Goal: Information Seeking & Learning: Learn about a topic

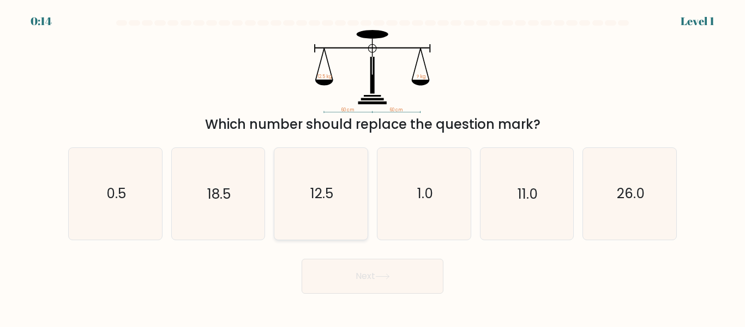
click at [325, 183] on icon "12.5" at bounding box center [320, 193] width 91 height 91
click at [372, 166] on input "c. 12.5" at bounding box center [372, 165] width 1 height 3
radio input "true"
click at [383, 264] on button "Next" at bounding box center [373, 275] width 142 height 35
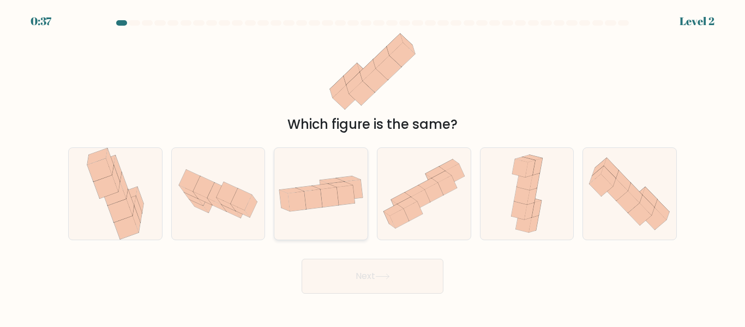
click at [309, 191] on icon at bounding box center [313, 199] width 18 height 20
click at [372, 166] on input "c." at bounding box center [372, 165] width 1 height 3
radio input "true"
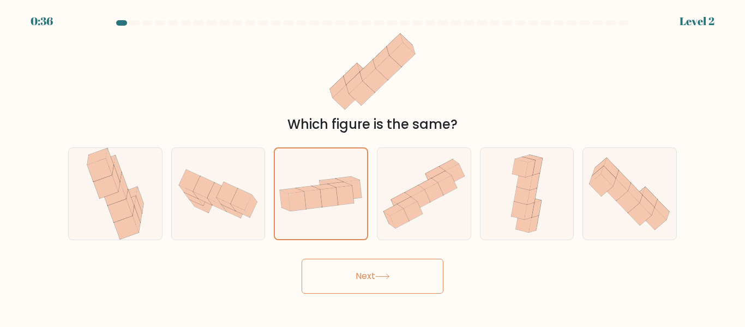
click at [350, 266] on button "Next" at bounding box center [373, 275] width 142 height 35
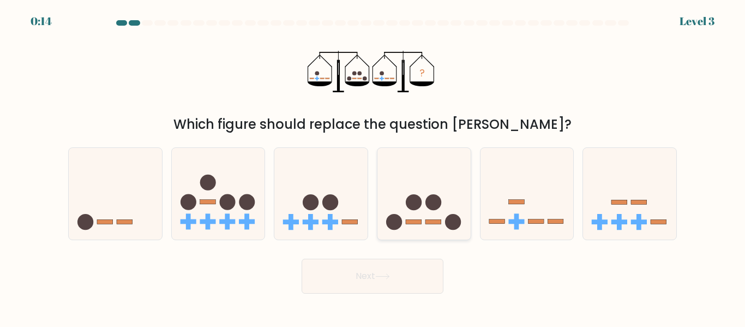
click at [420, 202] on circle at bounding box center [414, 202] width 16 height 16
click at [373, 166] on input "d." at bounding box center [372, 165] width 1 height 3
radio input "true"
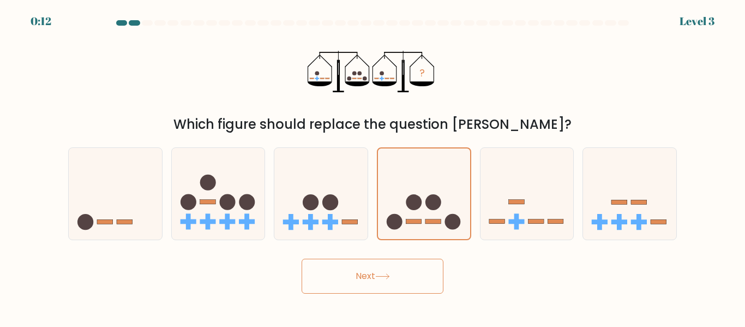
click at [378, 281] on button "Next" at bounding box center [373, 275] width 142 height 35
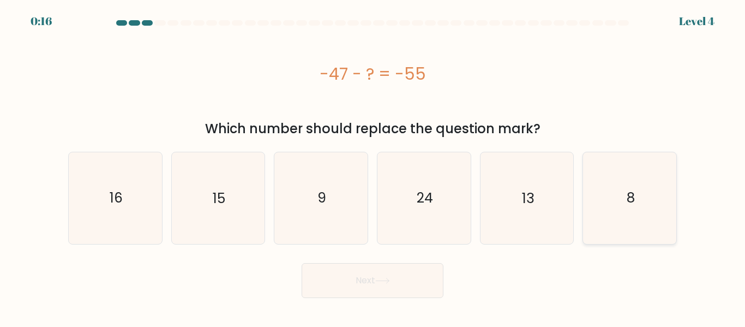
click at [612, 220] on icon "8" at bounding box center [629, 197] width 91 height 91
click at [373, 166] on input "f. 8" at bounding box center [372, 165] width 1 height 3
radio input "true"
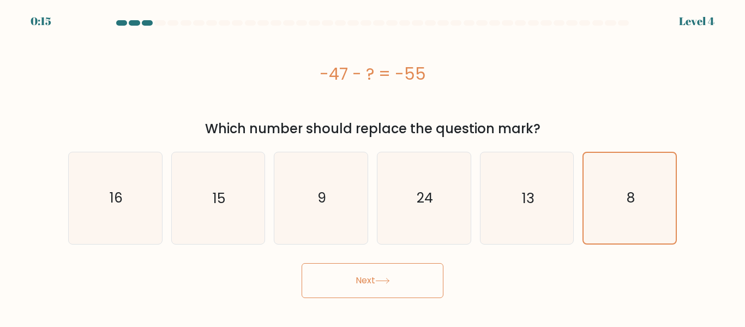
click at [420, 272] on button "Next" at bounding box center [373, 280] width 142 height 35
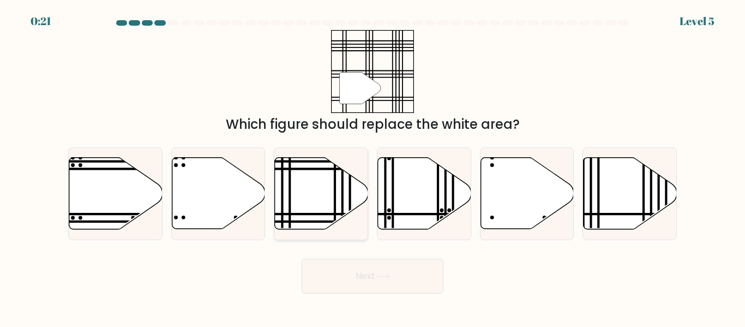
click at [312, 199] on icon at bounding box center [321, 193] width 93 height 71
click at [372, 166] on input "c." at bounding box center [372, 165] width 1 height 3
radio input "true"
click at [386, 287] on button "Next" at bounding box center [373, 275] width 142 height 35
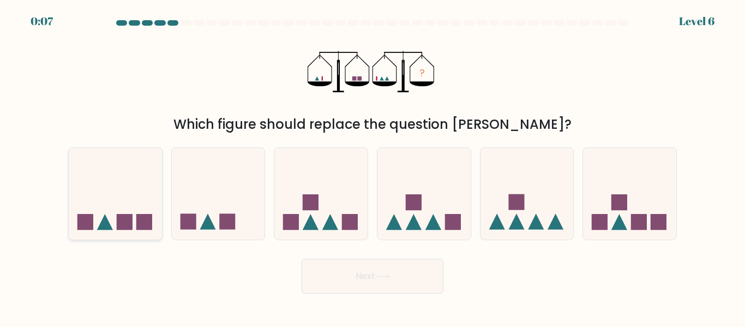
click at [145, 211] on icon at bounding box center [115, 193] width 93 height 77
click at [372, 166] on input "a." at bounding box center [372, 165] width 1 height 3
radio input "true"
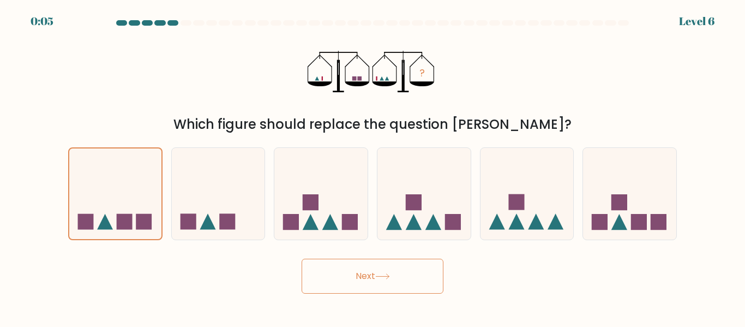
click at [402, 282] on button "Next" at bounding box center [373, 275] width 142 height 35
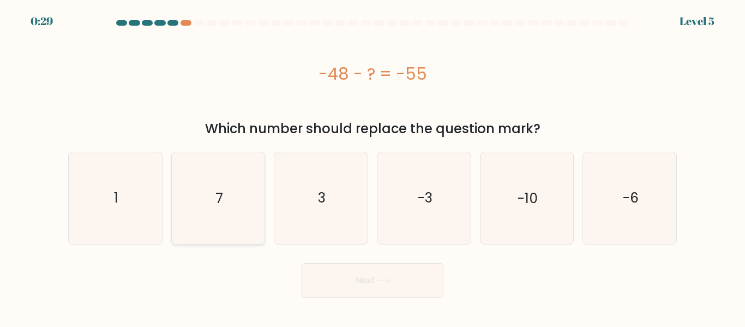
click at [238, 203] on icon "7" at bounding box center [217, 197] width 91 height 91
click at [372, 166] on input "b. 7" at bounding box center [372, 165] width 1 height 3
radio input "true"
click at [366, 275] on button "Next" at bounding box center [373, 280] width 142 height 35
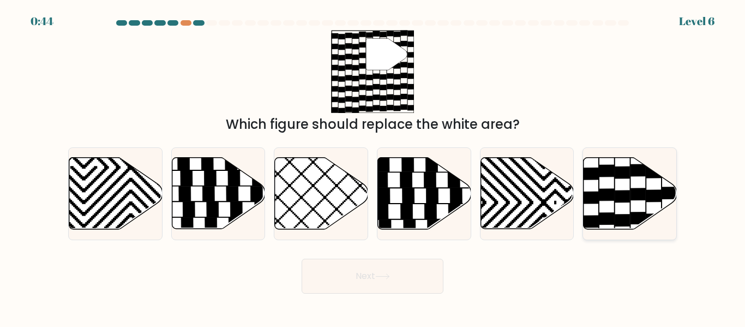
click at [640, 197] on icon at bounding box center [637, 194] width 15 height 12
click at [373, 166] on input "f." at bounding box center [372, 165] width 1 height 3
radio input "true"
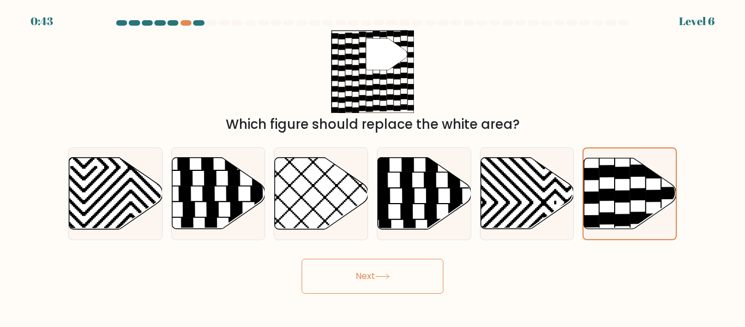
click at [403, 282] on button "Next" at bounding box center [373, 275] width 142 height 35
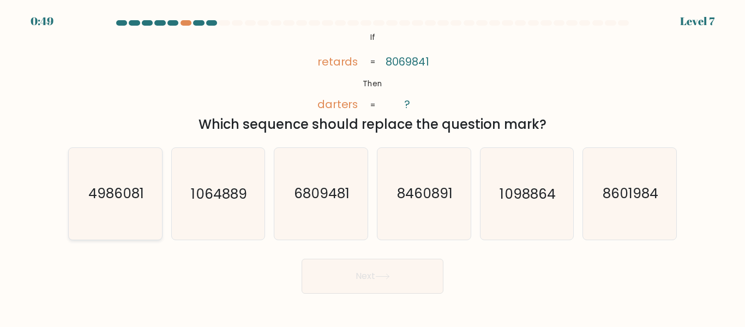
click at [128, 192] on text "4986081" at bounding box center [116, 193] width 56 height 19
click at [372, 166] on input "a. 4986081" at bounding box center [372, 165] width 1 height 3
radio input "true"
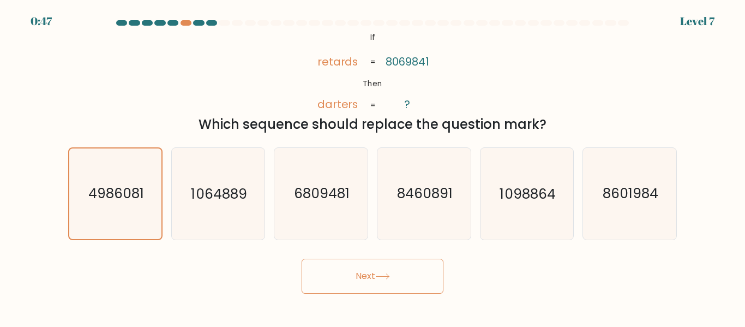
click at [382, 270] on button "Next" at bounding box center [373, 275] width 142 height 35
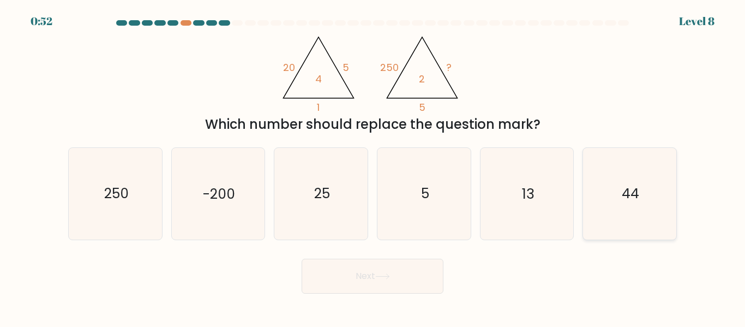
click at [592, 198] on icon "44" at bounding box center [629, 193] width 91 height 91
click at [373, 166] on input "f. 44" at bounding box center [372, 165] width 1 height 3
radio input "true"
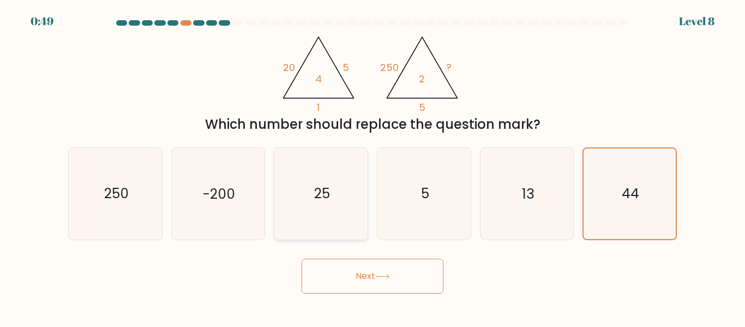
click at [333, 214] on icon "25" at bounding box center [320, 193] width 91 height 91
click at [372, 166] on input "c. 25" at bounding box center [372, 165] width 1 height 3
radio input "true"
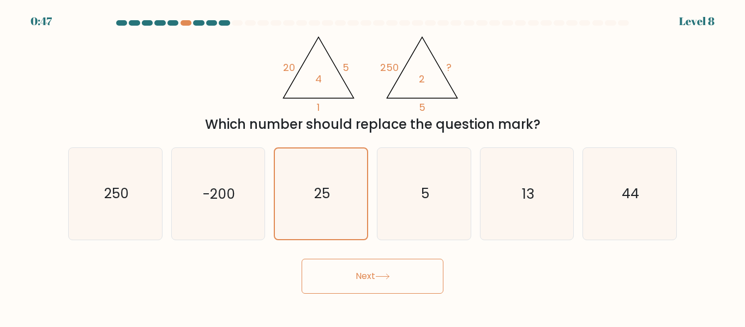
click at [384, 263] on button "Next" at bounding box center [373, 275] width 142 height 35
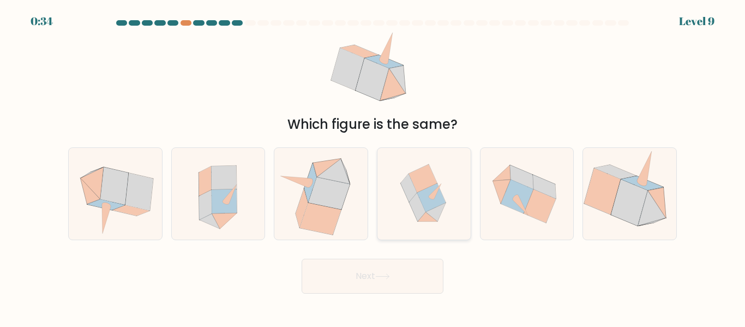
click at [412, 201] on icon at bounding box center [417, 207] width 16 height 28
click at [373, 166] on input "d." at bounding box center [372, 165] width 1 height 3
radio input "true"
click at [409, 266] on button "Next" at bounding box center [373, 275] width 142 height 35
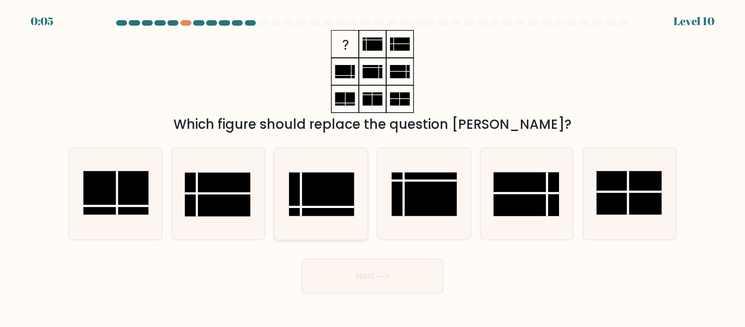
click at [310, 183] on rect at bounding box center [321, 194] width 65 height 44
click at [372, 166] on input "c." at bounding box center [372, 165] width 1 height 3
radio input "true"
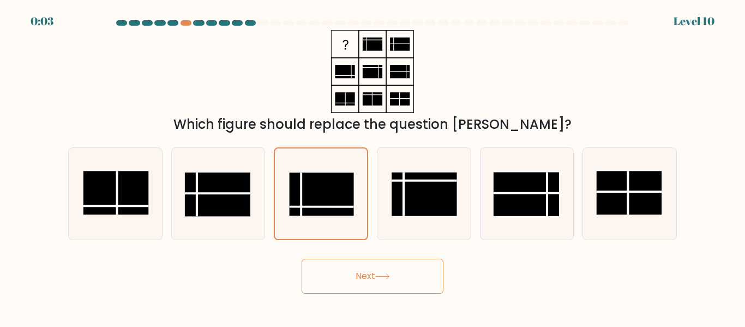
click at [367, 274] on button "Next" at bounding box center [373, 275] width 142 height 35
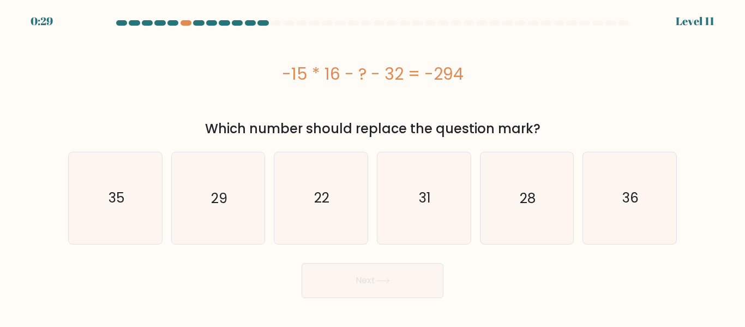
click at [542, 93] on div "-15 * 16 - ? - 32 = -294" at bounding box center [372, 73] width 608 height 87
click at [304, 194] on icon "22" at bounding box center [320, 197] width 91 height 91
click at [372, 166] on input "c. 22" at bounding box center [372, 165] width 1 height 3
radio input "true"
click at [401, 282] on button "Next" at bounding box center [373, 280] width 142 height 35
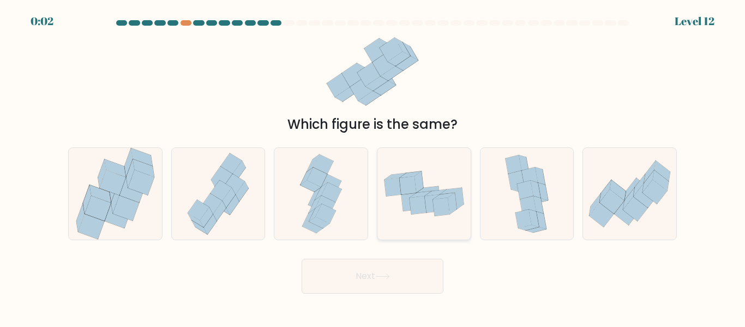
click at [436, 205] on icon at bounding box center [440, 207] width 17 height 18
click at [373, 166] on input "d." at bounding box center [372, 165] width 1 height 3
radio input "true"
click at [390, 285] on button "Next" at bounding box center [373, 275] width 142 height 35
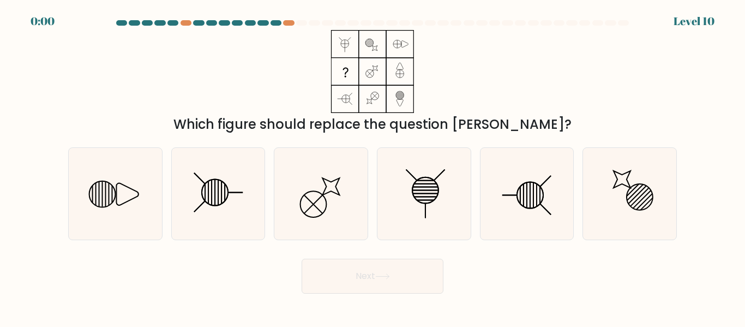
click at [390, 285] on button "Next" at bounding box center [373, 275] width 142 height 35
click at [478, 91] on div "Which figure should replace the question mark?" at bounding box center [373, 82] width 622 height 104
click at [337, 181] on icon at bounding box center [320, 193] width 91 height 91
click at [372, 166] on input "c." at bounding box center [372, 165] width 1 height 3
radio input "true"
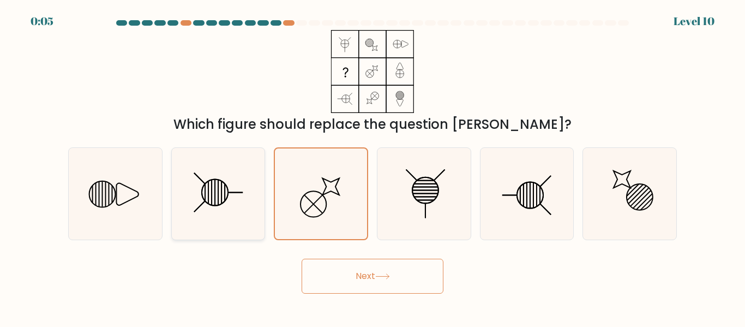
click at [224, 185] on icon at bounding box center [217, 193] width 91 height 91
click at [372, 166] on input "b." at bounding box center [372, 165] width 1 height 3
radio input "true"
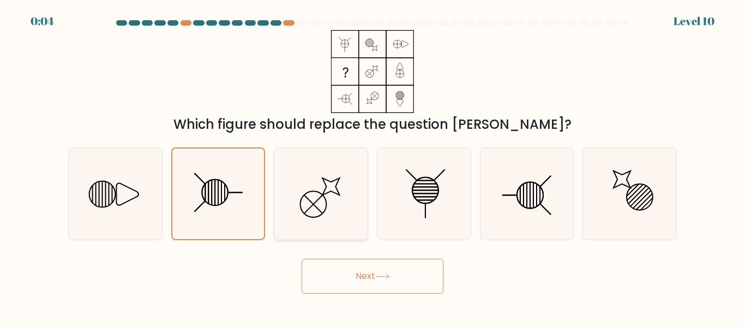
click at [286, 180] on icon at bounding box center [320, 193] width 91 height 91
click at [372, 166] on input "c." at bounding box center [372, 165] width 1 height 3
radio input "true"
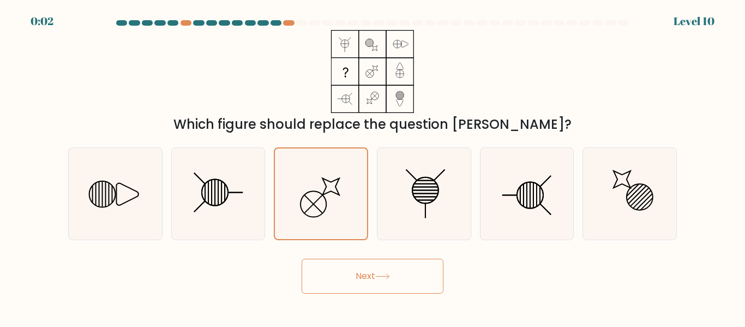
click at [385, 276] on icon at bounding box center [382, 276] width 13 height 5
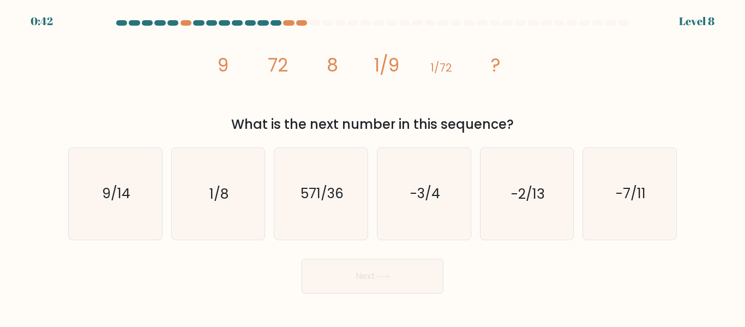
drag, startPoint x: 548, startPoint y: 67, endPoint x: 585, endPoint y: 63, distance: 37.3
click at [585, 63] on div "image/svg+xml 9 72 8 1/9 1/72 ? What is the next number in this sequence?" at bounding box center [373, 82] width 622 height 104
drag, startPoint x: 585, startPoint y: 63, endPoint x: 591, endPoint y: 68, distance: 7.7
click at [591, 68] on div "image/svg+xml 9 72 8 1/9 1/72 ? What is the next number in this sequence?" at bounding box center [373, 82] width 622 height 104
click at [423, 171] on icon "-3/4" at bounding box center [423, 193] width 91 height 91
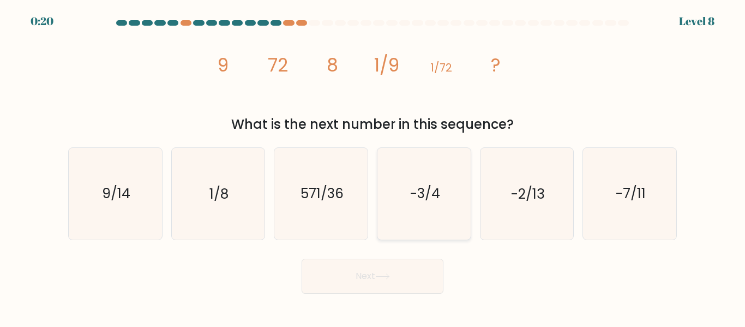
click at [373, 166] on input "d. -3/4" at bounding box center [372, 165] width 1 height 3
radio input "true"
click at [397, 278] on button "Next" at bounding box center [373, 275] width 142 height 35
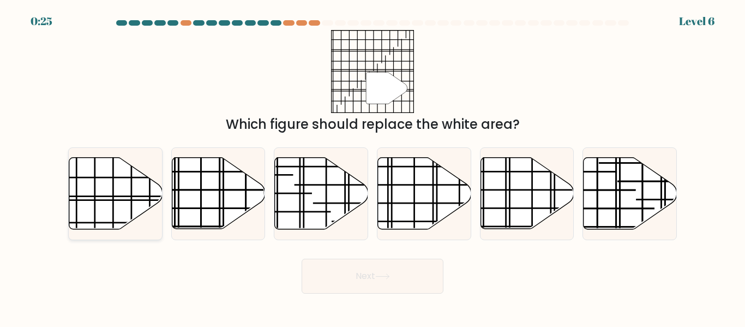
click at [110, 196] on line at bounding box center [84, 196] width 186 height 0
click at [372, 166] on input "a." at bounding box center [372, 165] width 1 height 3
radio input "true"
click at [369, 273] on button "Next" at bounding box center [373, 275] width 142 height 35
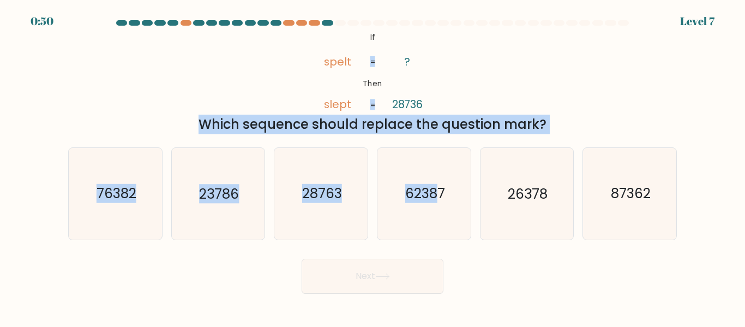
drag, startPoint x: 438, startPoint y: 138, endPoint x: 474, endPoint y: 112, distance: 44.1
click at [474, 112] on form "If ?" at bounding box center [372, 156] width 745 height 273
click at [617, 85] on div "@import url('https://fonts.googleapis.com/css?family=Abril+Fatface:400,100,100i…" at bounding box center [373, 82] width 622 height 104
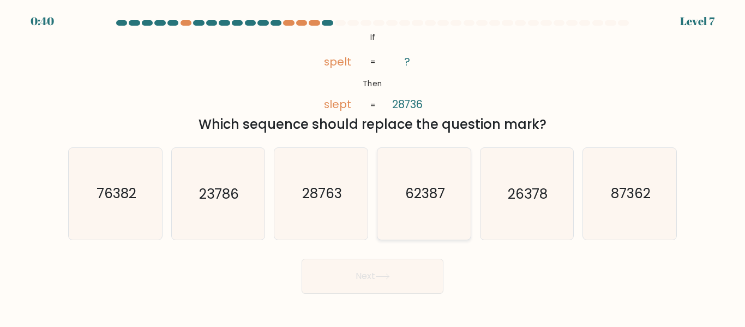
click at [445, 192] on icon "62387" at bounding box center [423, 193] width 91 height 91
click at [373, 166] on input "d. 62387" at bounding box center [372, 165] width 1 height 3
radio input "true"
click at [236, 190] on text "23786" at bounding box center [219, 193] width 40 height 19
click at [372, 166] on input "b. 23786" at bounding box center [372, 165] width 1 height 3
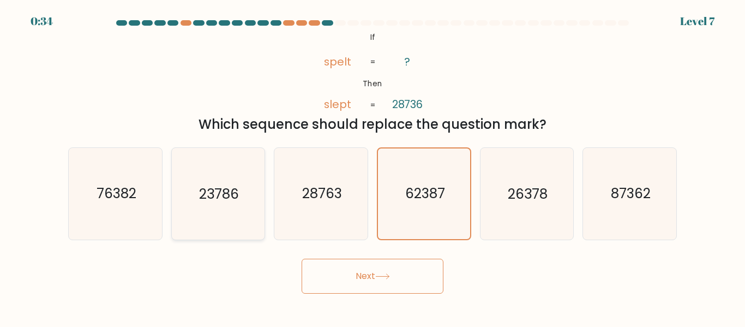
radio input "true"
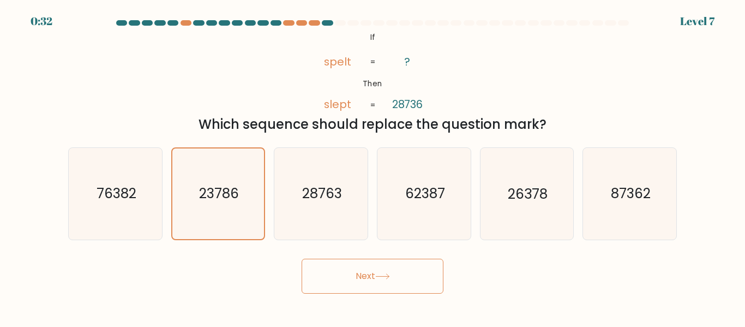
click at [373, 261] on button "Next" at bounding box center [373, 275] width 142 height 35
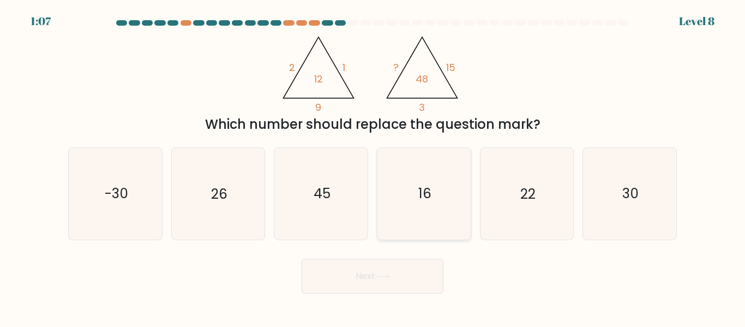
click at [426, 166] on icon "16" at bounding box center [423, 193] width 91 height 91
click at [373, 166] on input "d. 16" at bounding box center [372, 165] width 1 height 3
radio input "true"
click at [406, 264] on button "Next" at bounding box center [373, 275] width 142 height 35
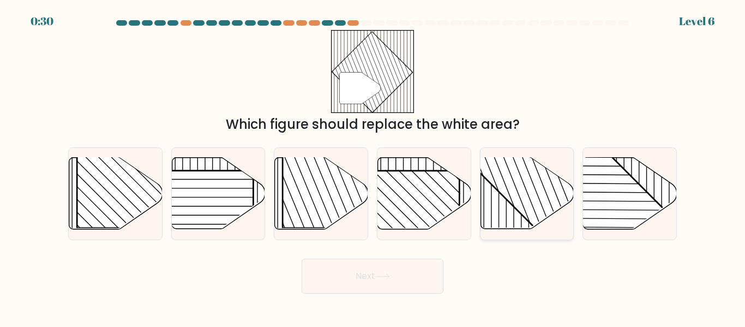
click at [514, 208] on line at bounding box center [503, 182] width 81 height 202
click at [373, 166] on input "e." at bounding box center [372, 165] width 1 height 3
radio input "true"
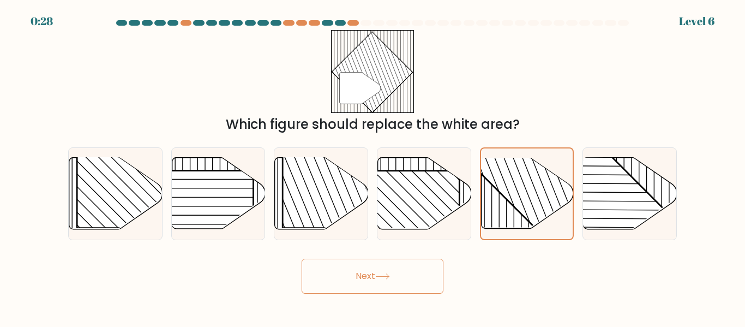
click at [378, 290] on button "Next" at bounding box center [373, 275] width 142 height 35
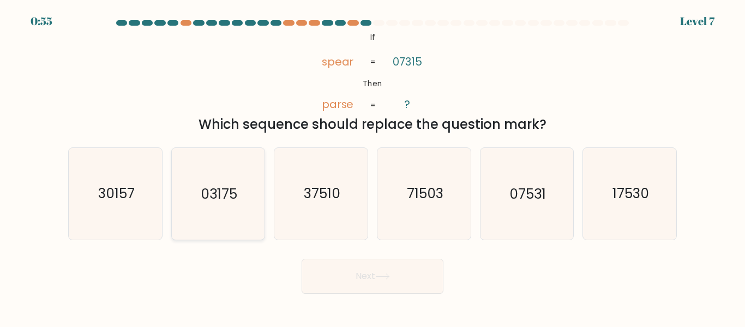
click at [232, 182] on icon "03175" at bounding box center [217, 193] width 91 height 91
click at [372, 166] on input "b. 03175" at bounding box center [372, 165] width 1 height 3
radio input "true"
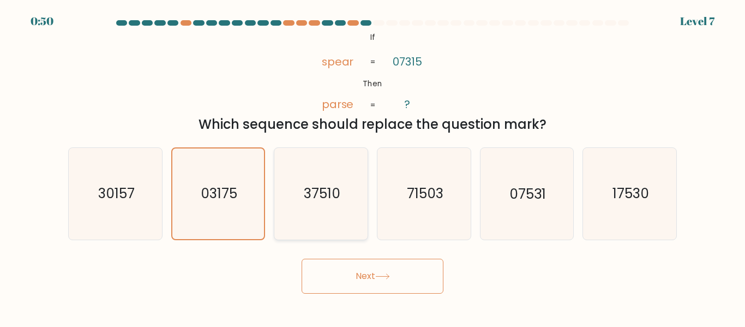
click at [299, 196] on icon "37510" at bounding box center [320, 193] width 91 height 91
click at [372, 166] on input "c. 37510" at bounding box center [372, 165] width 1 height 3
radio input "true"
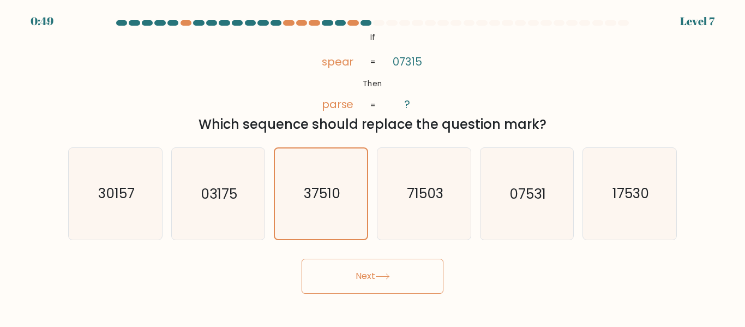
click at [402, 262] on button "Next" at bounding box center [373, 275] width 142 height 35
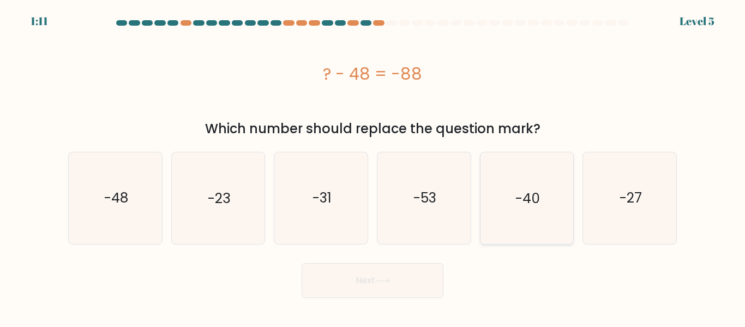
click at [523, 178] on icon "-40" at bounding box center [526, 197] width 91 height 91
click at [373, 166] on input "e. -40" at bounding box center [372, 165] width 1 height 3
radio input "true"
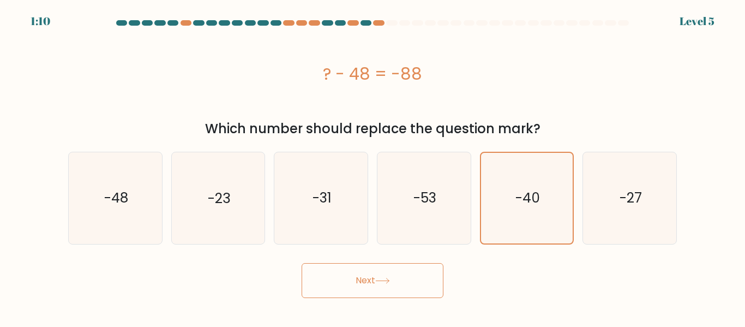
click at [413, 285] on button "Next" at bounding box center [373, 280] width 142 height 35
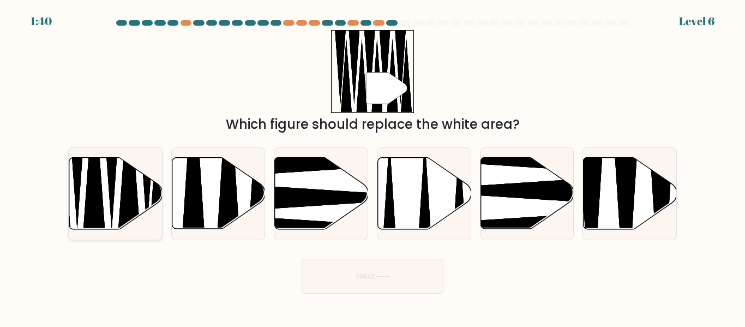
click at [138, 185] on icon at bounding box center [115, 193] width 93 height 71
click at [372, 166] on input "a." at bounding box center [372, 165] width 1 height 3
radio input "true"
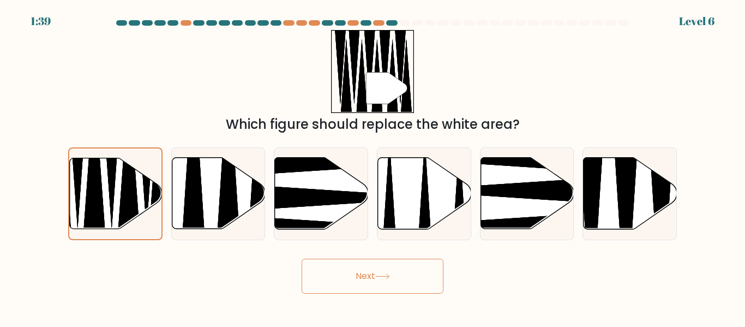
click at [366, 284] on button "Next" at bounding box center [373, 275] width 142 height 35
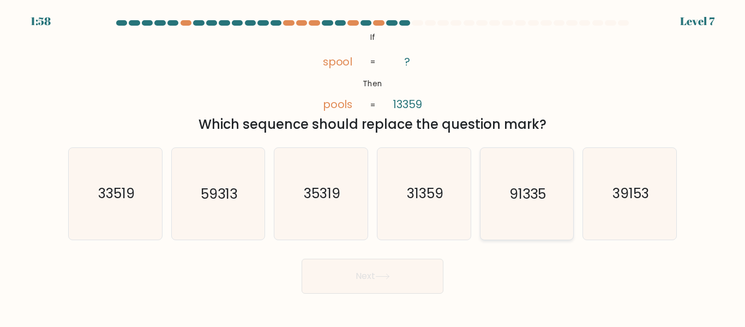
click at [529, 197] on text "91335" at bounding box center [527, 193] width 37 height 19
click at [373, 166] on input "e. 91335" at bounding box center [372, 165] width 1 height 3
radio input "true"
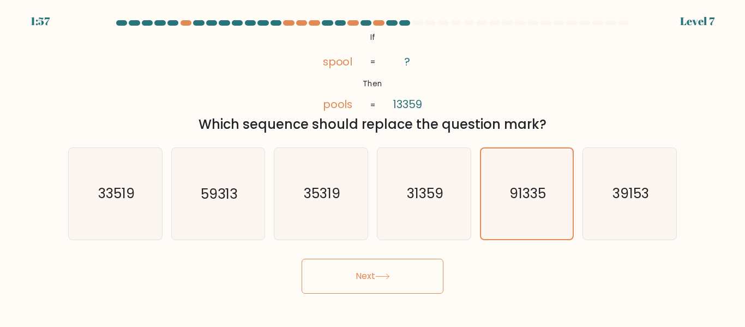
click at [429, 281] on button "Next" at bounding box center [373, 275] width 142 height 35
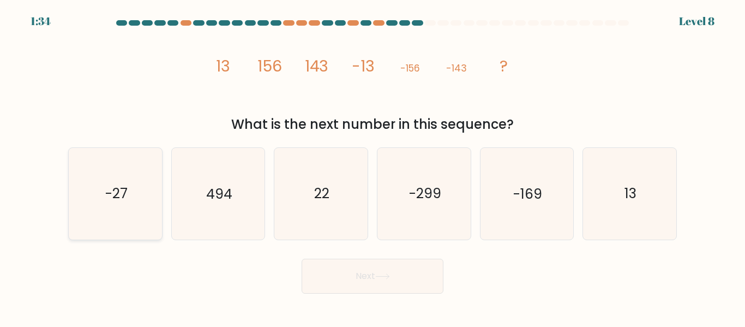
click at [148, 183] on icon "-27" at bounding box center [115, 193] width 91 height 91
click at [372, 166] on input "a. -27" at bounding box center [372, 165] width 1 height 3
radio input "true"
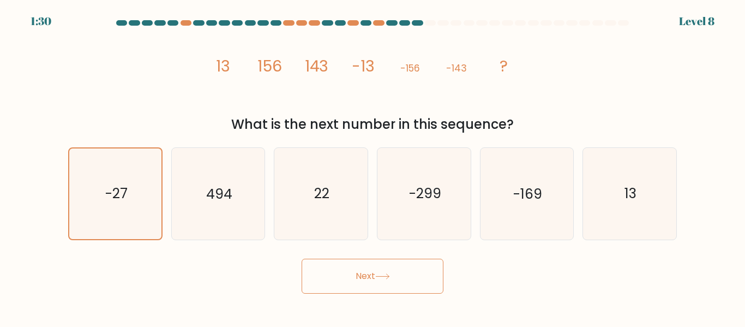
click at [365, 286] on button "Next" at bounding box center [373, 275] width 142 height 35
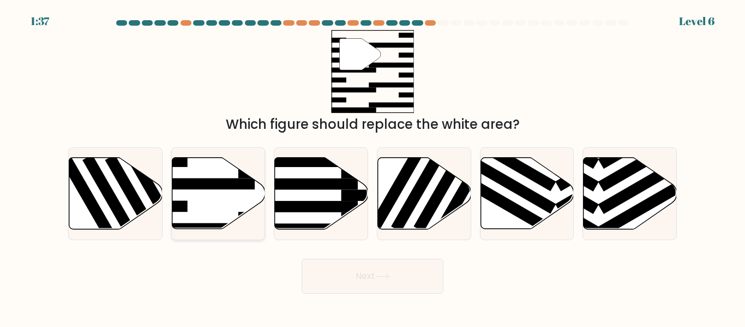
click at [198, 206] on icon at bounding box center [218, 193] width 93 height 71
click at [372, 166] on input "b." at bounding box center [372, 165] width 1 height 3
radio input "true"
click at [394, 285] on button "Next" at bounding box center [373, 275] width 142 height 35
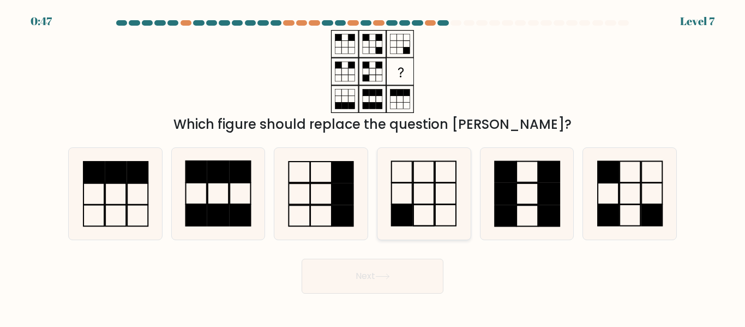
click at [421, 192] on icon at bounding box center [423, 193] width 91 height 91
click at [373, 166] on input "d." at bounding box center [372, 165] width 1 height 3
radio input "true"
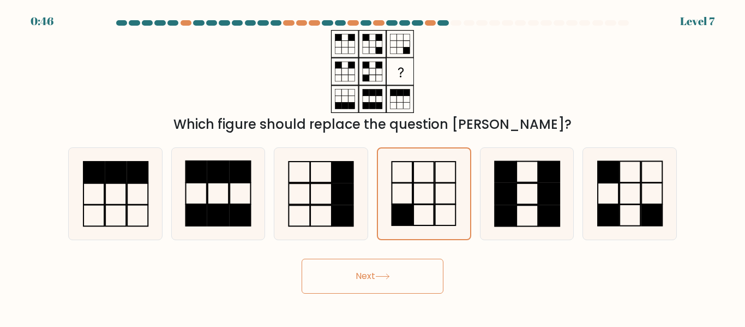
click at [409, 272] on button "Next" at bounding box center [373, 275] width 142 height 35
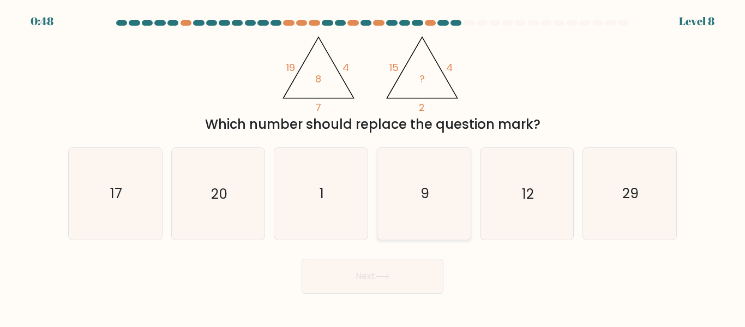
click at [429, 184] on text "9" at bounding box center [424, 193] width 9 height 19
click at [373, 166] on input "d. 9" at bounding box center [372, 165] width 1 height 3
radio input "true"
click at [388, 283] on button "Next" at bounding box center [373, 275] width 142 height 35
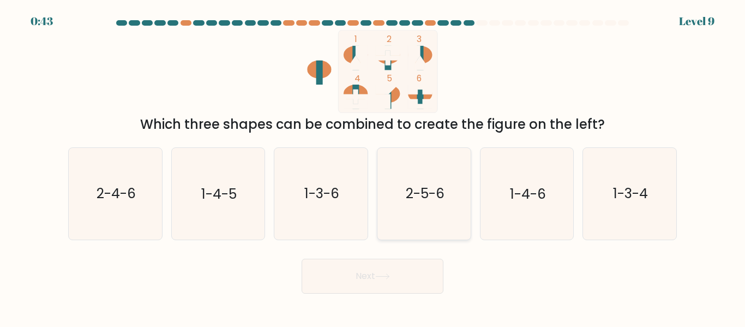
click at [444, 186] on text "2-5-6" at bounding box center [424, 193] width 39 height 19
click at [373, 166] on input "d. 2-5-6" at bounding box center [372, 165] width 1 height 3
radio input "true"
click at [315, 186] on text "1-3-6" at bounding box center [321, 193] width 35 height 19
click at [372, 166] on input "c. 1-3-6" at bounding box center [372, 165] width 1 height 3
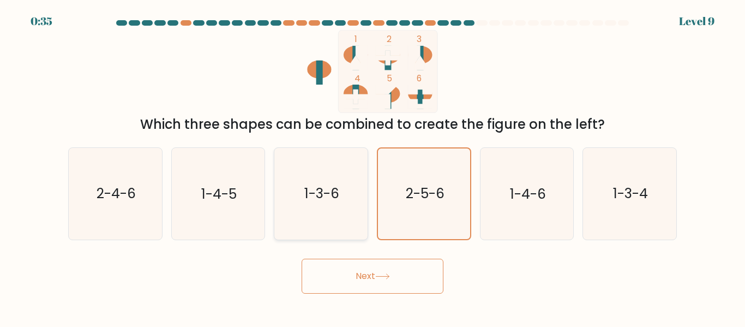
radio input "true"
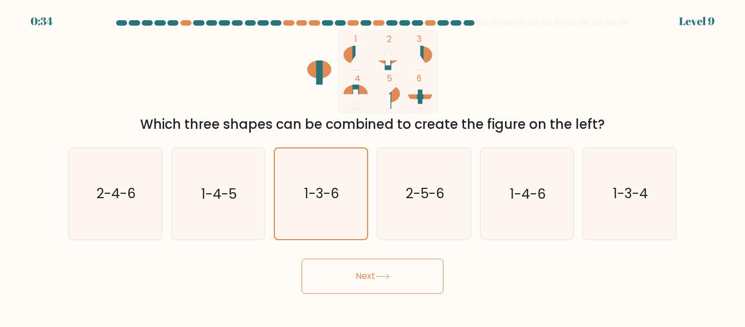
click at [383, 275] on icon at bounding box center [382, 276] width 15 height 6
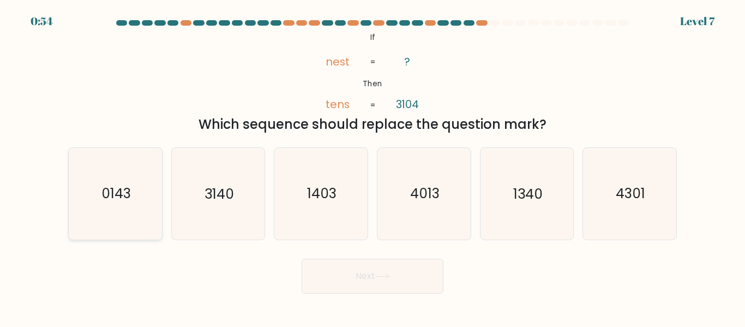
click at [120, 200] on text "0143" at bounding box center [115, 193] width 29 height 19
click at [372, 166] on input "a. 0143" at bounding box center [372, 165] width 1 height 3
radio input "true"
click at [361, 278] on button "Next" at bounding box center [373, 275] width 142 height 35
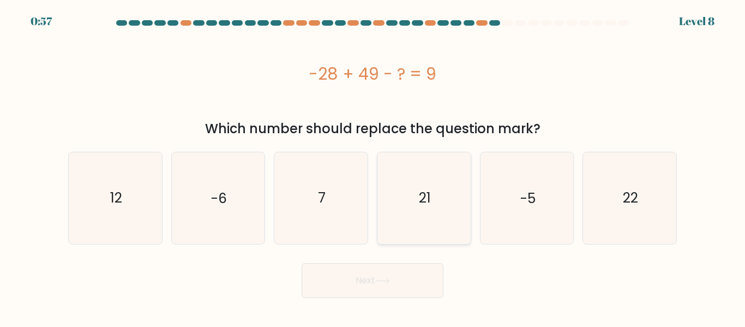
click at [441, 209] on icon "21" at bounding box center [423, 197] width 91 height 91
click at [373, 166] on input "d. 21" at bounding box center [372, 165] width 1 height 3
radio input "true"
click at [379, 287] on button "Next" at bounding box center [373, 280] width 142 height 35
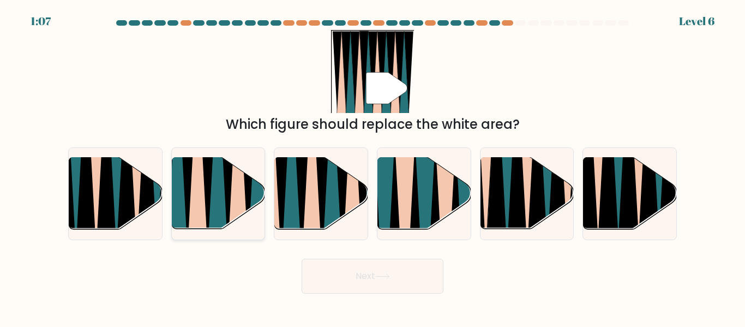
click at [244, 181] on icon at bounding box center [237, 158] width 21 height 186
click at [372, 166] on input "b." at bounding box center [372, 165] width 1 height 3
radio input "true"
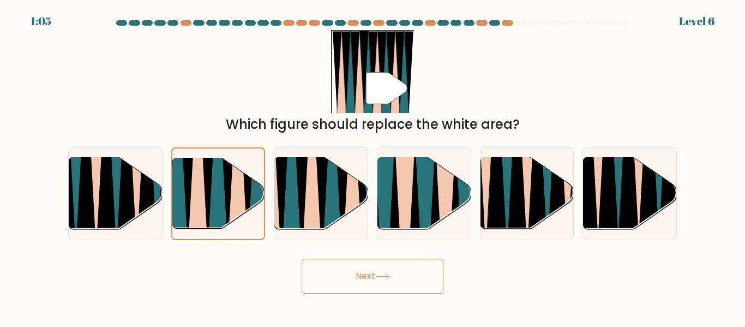
click at [377, 275] on button "Next" at bounding box center [373, 275] width 142 height 35
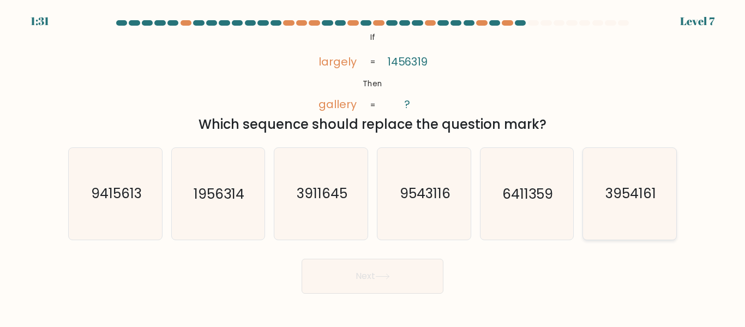
click at [623, 184] on icon "3954161" at bounding box center [629, 193] width 91 height 91
click at [373, 166] on input "f. 3954161" at bounding box center [372, 165] width 1 height 3
radio input "true"
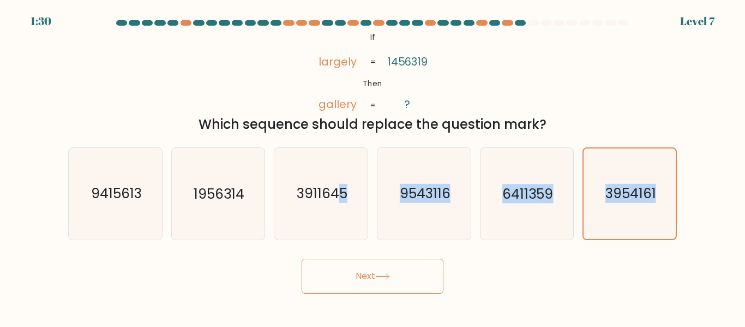
drag, startPoint x: 335, startPoint y: 213, endPoint x: 367, endPoint y: 262, distance: 58.2
click at [367, 262] on form "If ?" at bounding box center [372, 156] width 745 height 273
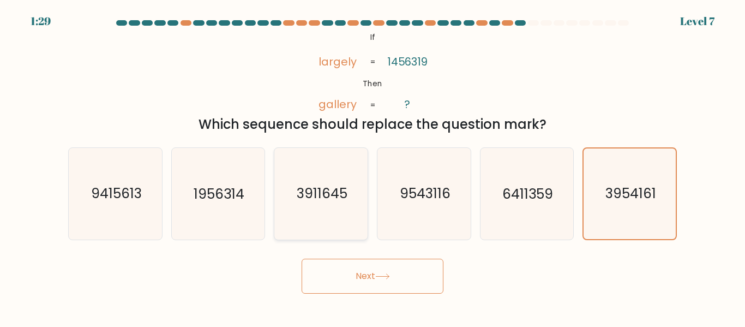
click at [333, 187] on text "3911645" at bounding box center [322, 193] width 51 height 19
click at [372, 166] on input "c. 3911645" at bounding box center [372, 165] width 1 height 3
radio input "true"
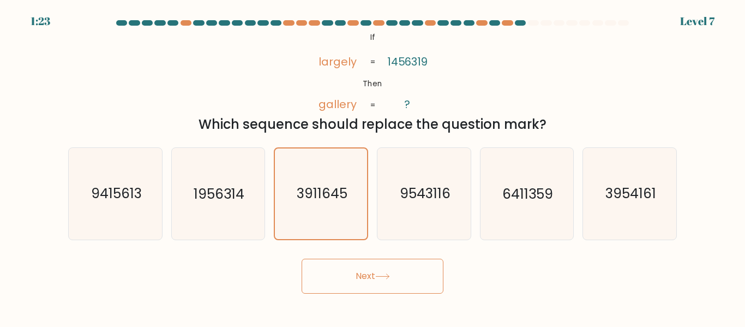
click at [395, 264] on button "Next" at bounding box center [373, 275] width 142 height 35
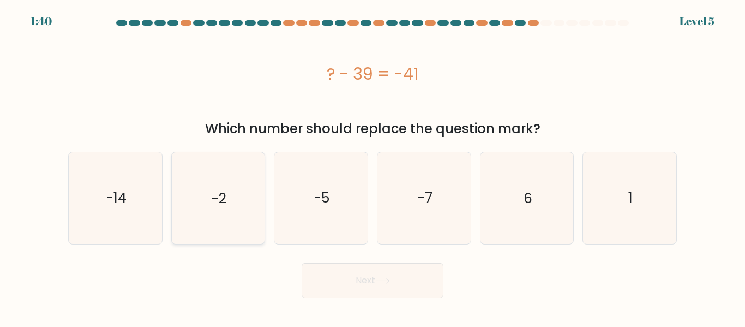
click at [239, 194] on icon "-2" at bounding box center [217, 197] width 91 height 91
click at [372, 166] on input "b. -2" at bounding box center [372, 165] width 1 height 3
radio input "true"
click at [411, 268] on button "Next" at bounding box center [373, 280] width 142 height 35
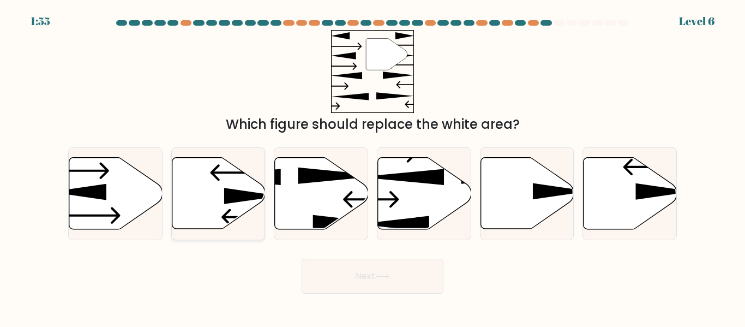
click at [249, 179] on icon at bounding box center [218, 193] width 93 height 71
click at [372, 166] on input "b." at bounding box center [372, 165] width 1 height 3
radio input "true"
click at [382, 285] on button "Next" at bounding box center [373, 275] width 142 height 35
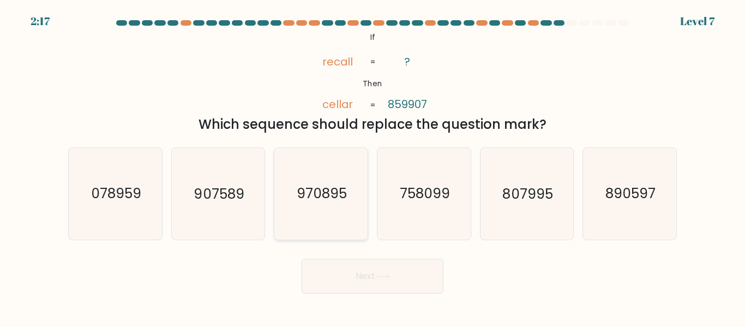
click at [366, 184] on icon "970895" at bounding box center [320, 193] width 91 height 91
click at [372, 166] on input "c. 970895" at bounding box center [372, 165] width 1 height 3
radio input "true"
click at [354, 269] on button "Next" at bounding box center [373, 275] width 142 height 35
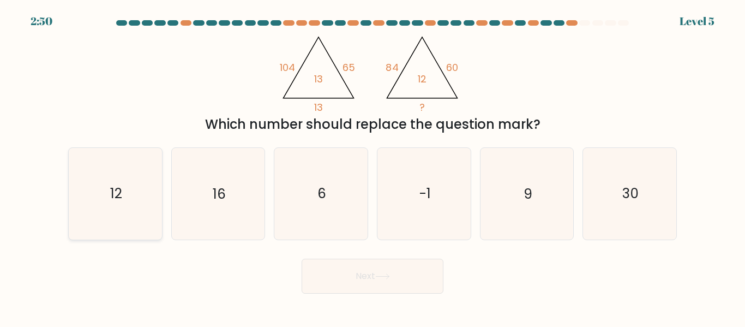
click at [146, 188] on icon "12" at bounding box center [115, 193] width 91 height 91
click at [372, 166] on input "a. 12" at bounding box center [372, 165] width 1 height 3
radio input "true"
click at [369, 287] on button "Next" at bounding box center [373, 275] width 142 height 35
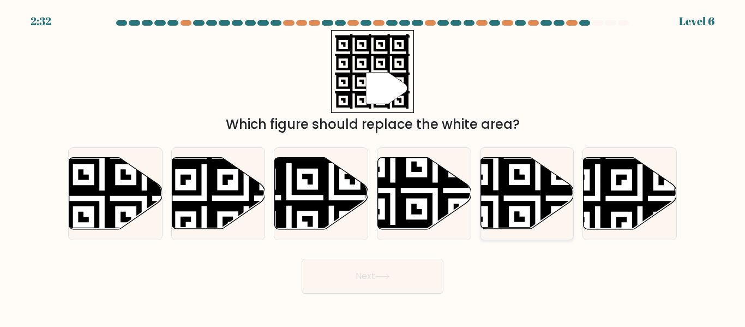
click at [542, 209] on icon at bounding box center [495, 155] width 169 height 169
click at [373, 166] on input "e." at bounding box center [372, 165] width 1 height 3
radio input "true"
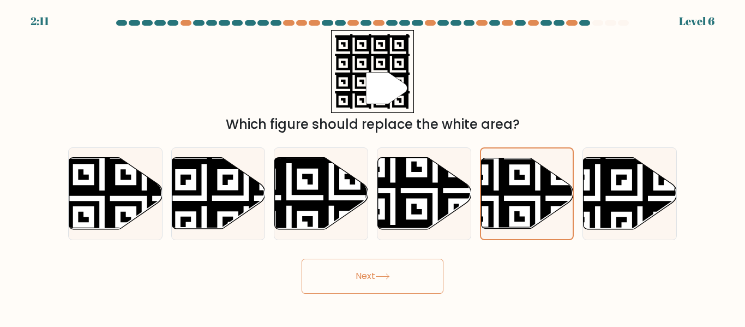
click at [392, 280] on button "Next" at bounding box center [373, 275] width 142 height 35
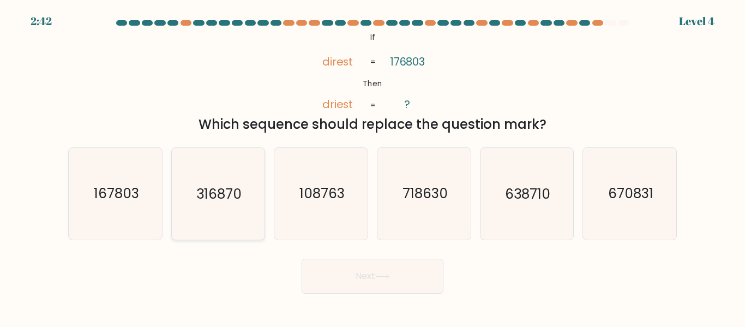
click at [231, 179] on icon "316870" at bounding box center [217, 193] width 91 height 91
click at [372, 166] on input "b. 316870" at bounding box center [372, 165] width 1 height 3
radio input "true"
click at [358, 273] on button "Next" at bounding box center [373, 275] width 142 height 35
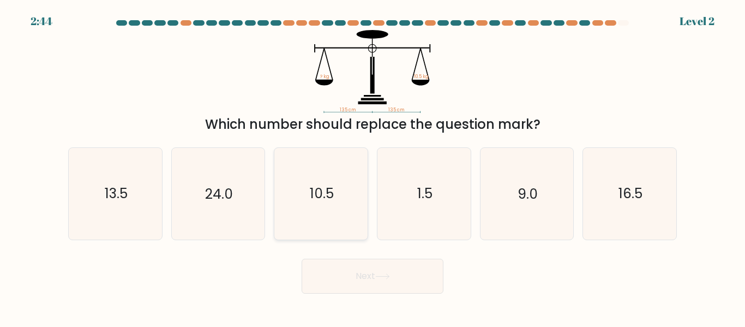
click at [333, 206] on icon "10.5" at bounding box center [320, 193] width 91 height 91
click at [372, 166] on input "c. 10.5" at bounding box center [372, 165] width 1 height 3
radio input "true"
click at [361, 264] on button "Next" at bounding box center [373, 275] width 142 height 35
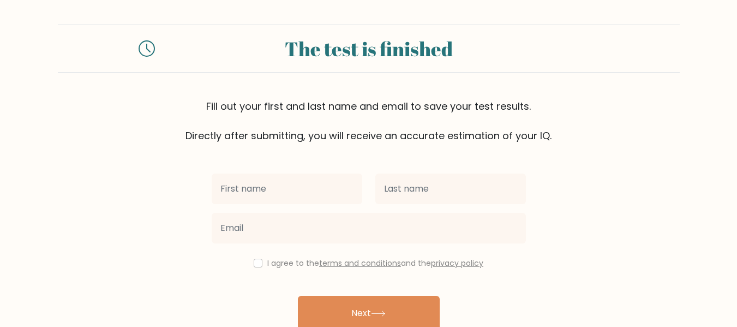
scroll to position [2, 0]
type input "Hawraz"
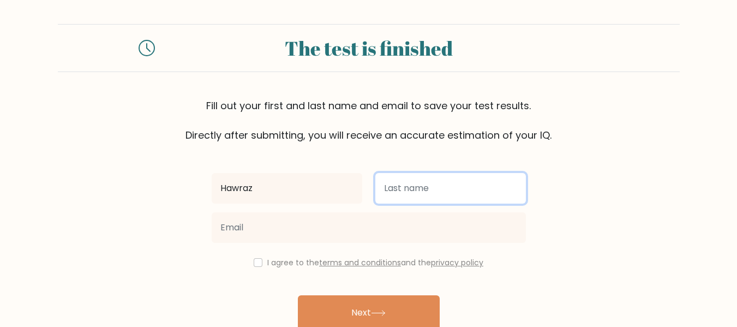
click at [413, 194] on input "text" at bounding box center [450, 188] width 150 height 31
click at [384, 191] on input "sherzad" at bounding box center [450, 188] width 150 height 31
type input "Sherzad"
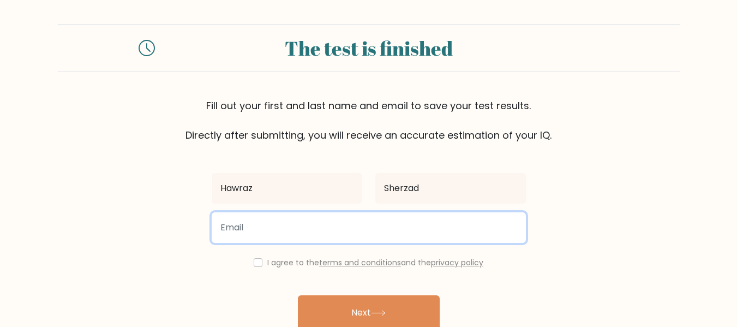
click at [322, 226] on input "email" at bounding box center [369, 227] width 314 height 31
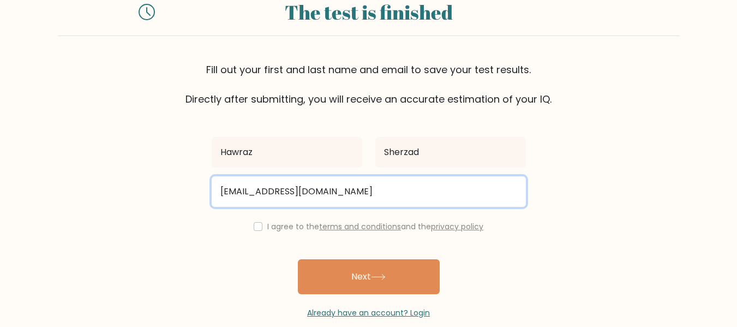
scroll to position [56, 0]
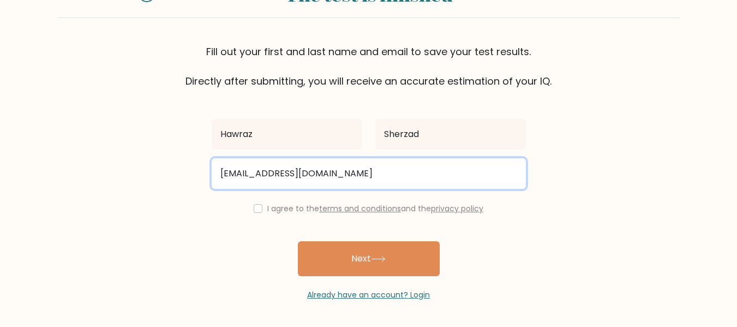
type input "gash@gasht.com"
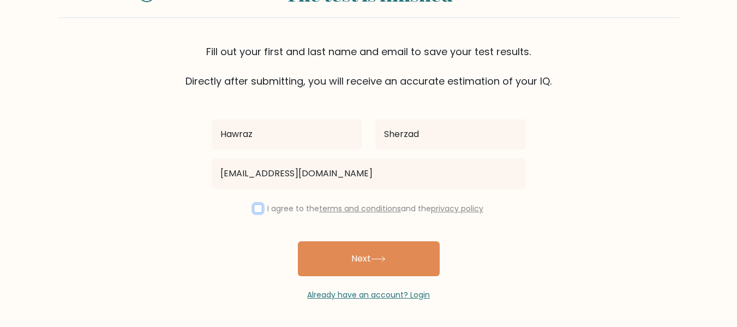
click at [258, 210] on input "checkbox" at bounding box center [258, 208] width 9 height 9
checkbox input "true"
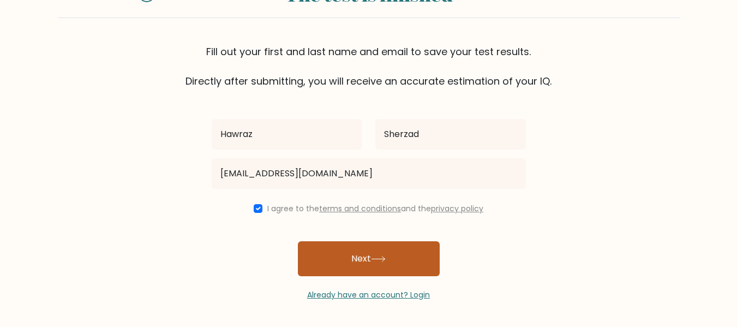
click at [343, 249] on button "Next" at bounding box center [369, 258] width 142 height 35
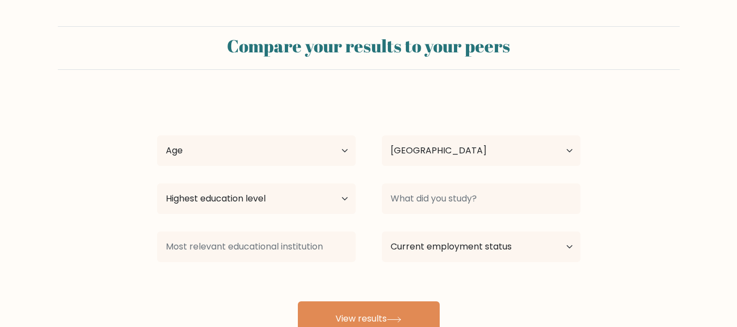
select select "IQ"
click at [278, 152] on select "Age Under 18 years old 18-24 years old 25-34 years old 35-44 years old 45-54 ye…" at bounding box center [256, 150] width 198 height 31
select select "18_24"
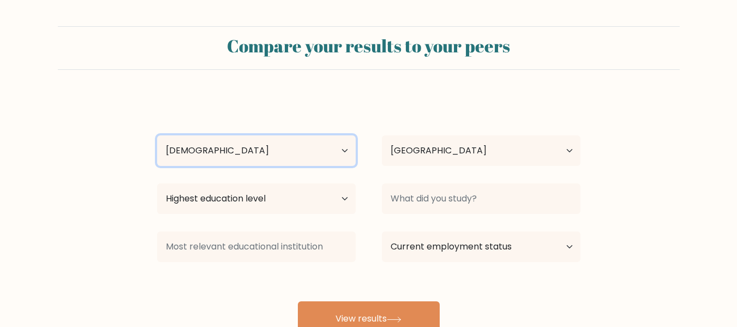
click at [157, 135] on select "Age Under 18 years old 18-24 years old 25-34 years old 35-44 years old 45-54 ye…" at bounding box center [256, 150] width 198 height 31
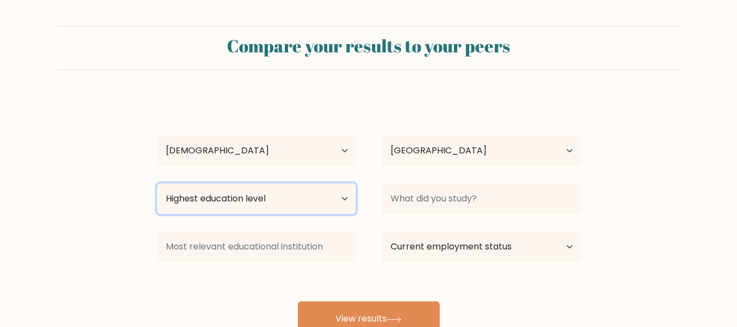
click at [291, 199] on select "Highest education level No schooling Primary Lower Secondary Upper Secondary Oc…" at bounding box center [256, 198] width 198 height 31
select select "bachelors_degree"
click at [157, 183] on select "Highest education level No schooling Primary Lower Secondary Upper Secondary Oc…" at bounding box center [256, 198] width 198 height 31
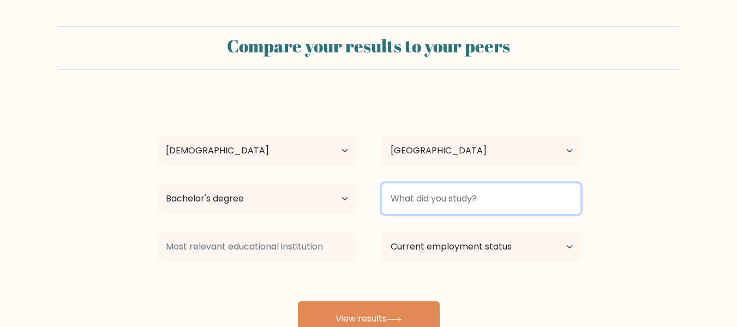
click at [430, 201] on input at bounding box center [481, 198] width 198 height 31
type input "n"
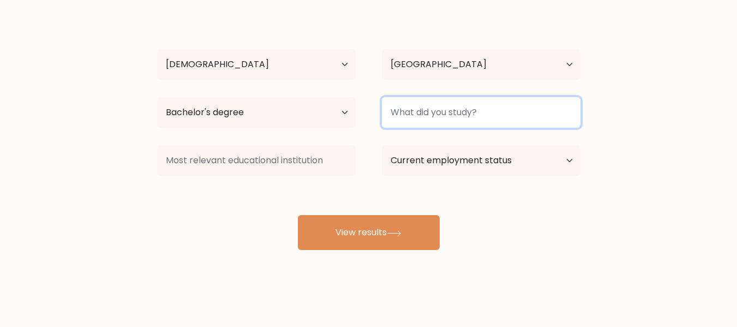
scroll to position [87, 0]
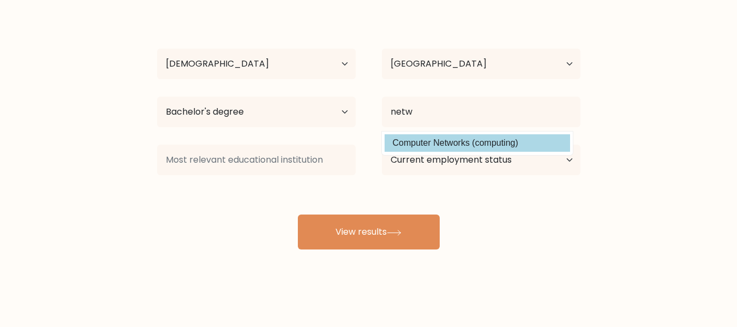
click at [457, 146] on option "Computer Networks (computing)" at bounding box center [476, 142] width 185 height 17
type input "Computer Networks"
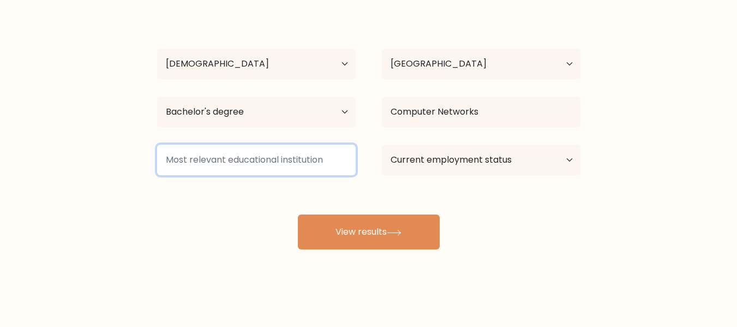
click at [212, 161] on input at bounding box center [256, 159] width 198 height 31
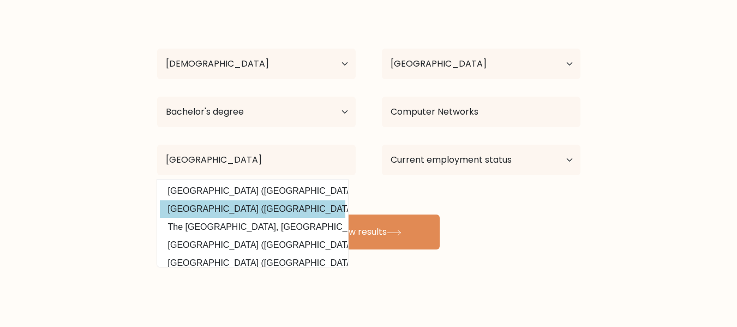
click at [232, 203] on option "Iraq University College (Iraq)" at bounding box center [252, 208] width 185 height 17
type input "Iraq University College"
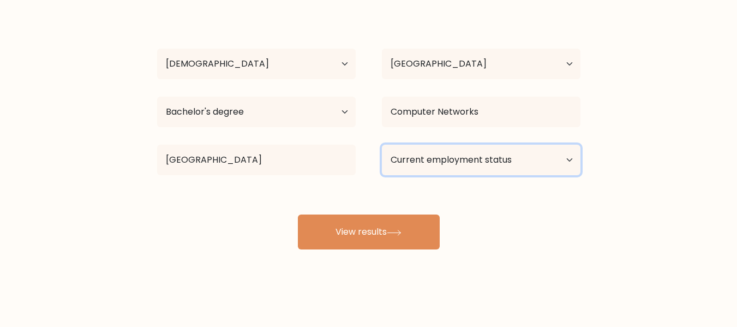
click at [431, 152] on select "Current employment status Employed Student Retired Other / prefer not to answer" at bounding box center [481, 159] width 198 height 31
select select "other"
click at [382, 144] on select "Current employment status Employed Student Retired Other / prefer not to answer" at bounding box center [481, 159] width 198 height 31
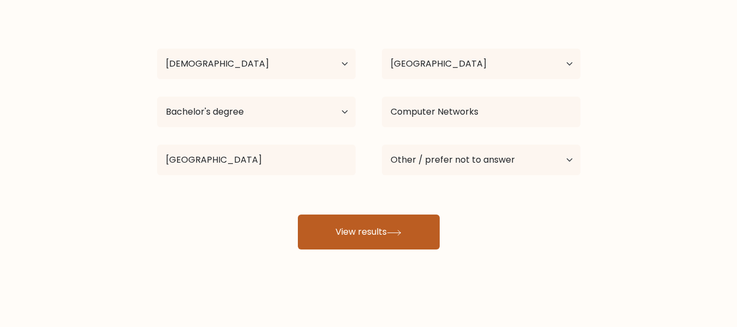
click at [395, 237] on button "View results" at bounding box center [369, 231] width 142 height 35
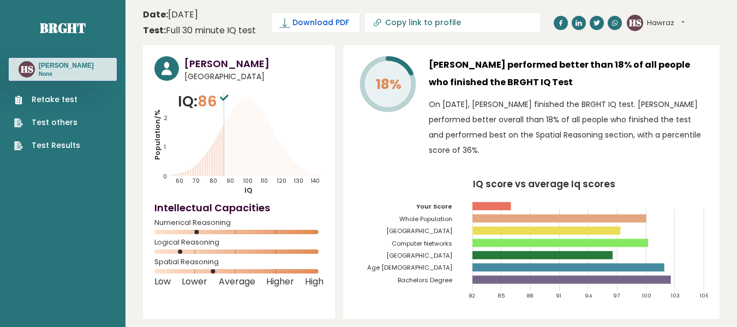
click at [295, 17] on span "Download PDF" at bounding box center [320, 22] width 57 height 11
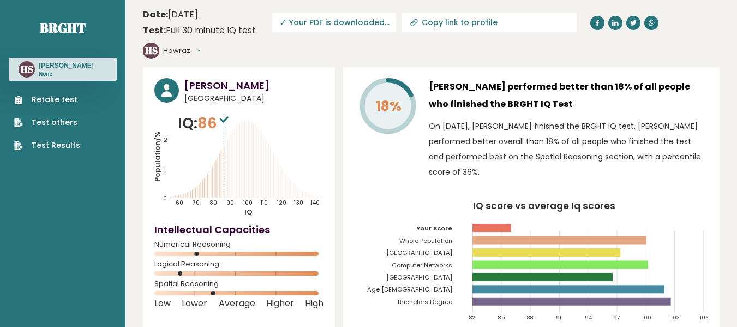
click at [201, 45] on button "Hawraz" at bounding box center [182, 50] width 38 height 11
click at [514, 67] on div "18% Hawraz Sherzad performed better than 18% of all people who finished the BRG…" at bounding box center [531, 203] width 376 height 273
click at [339, 21] on span "✓ Your PDF is downloaded..." at bounding box center [334, 22] width 124 height 19
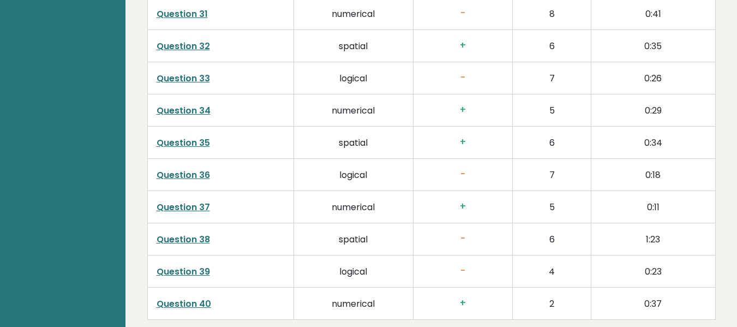
scroll to position [2892, 0]
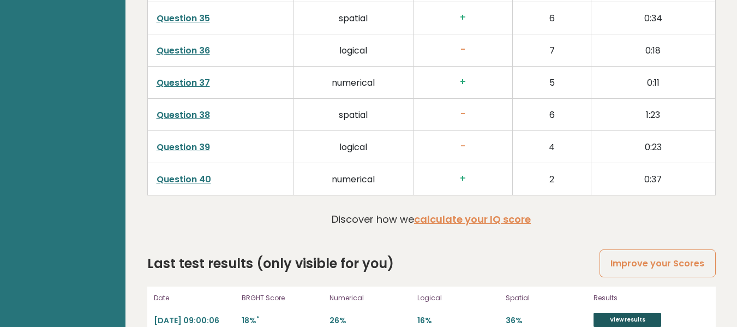
click at [607, 312] on link "View results" at bounding box center [627, 319] width 68 height 14
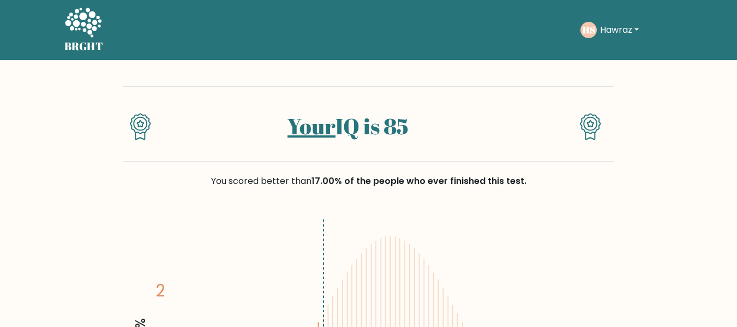
drag, startPoint x: 601, startPoint y: 167, endPoint x: 130, endPoint y: 123, distance: 473.1
click at [524, 130] on h1 "Your IQ is 85" at bounding box center [347, 126] width 355 height 26
click at [636, 27] on button "Hawraz" at bounding box center [618, 30] width 45 height 14
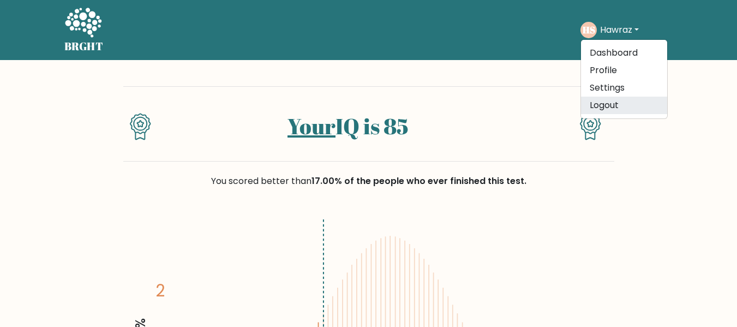
click at [613, 106] on link "Logout" at bounding box center [624, 105] width 86 height 17
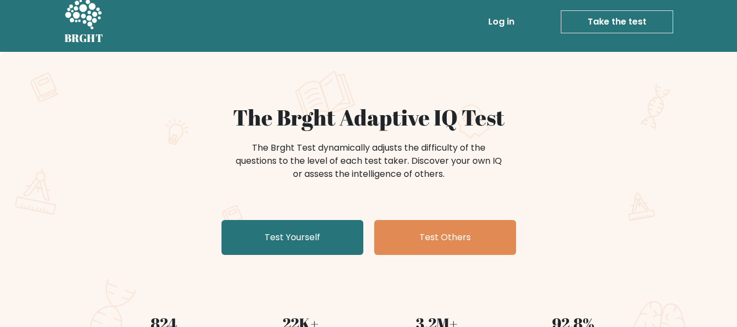
scroll to position [223, 0]
